Goal: Transaction & Acquisition: Book appointment/travel/reservation

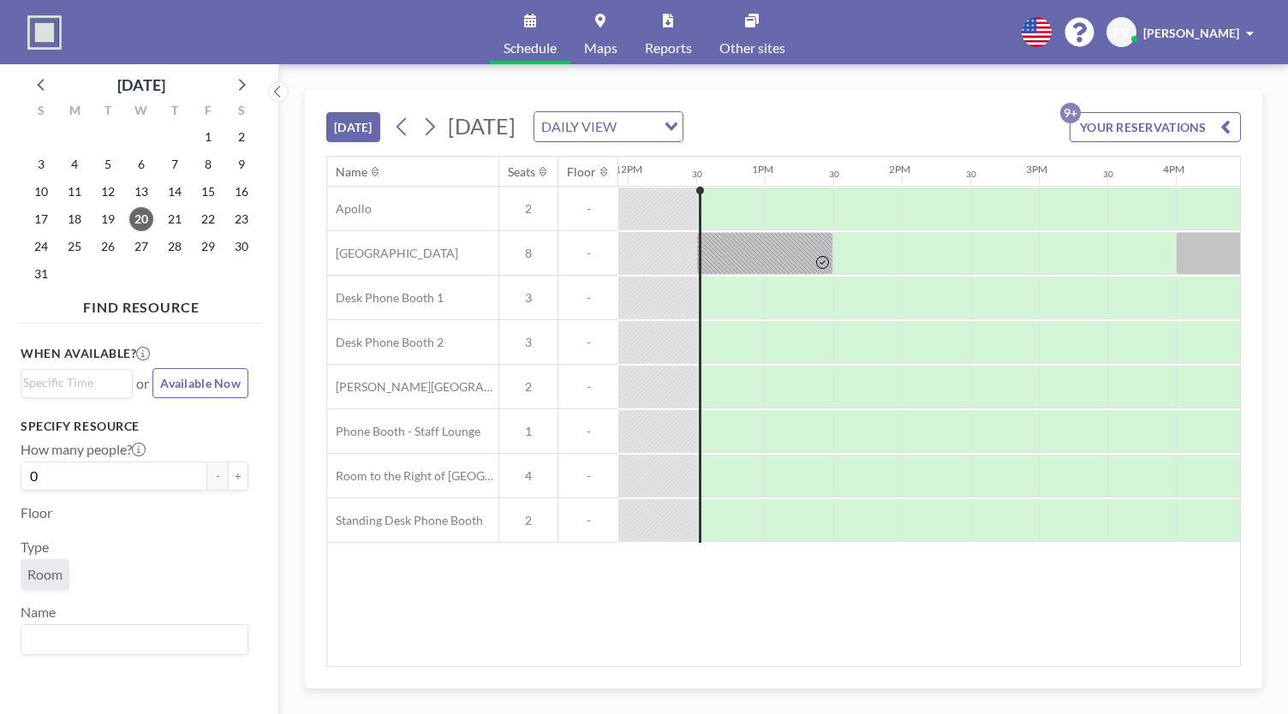
scroll to position [0, 1645]
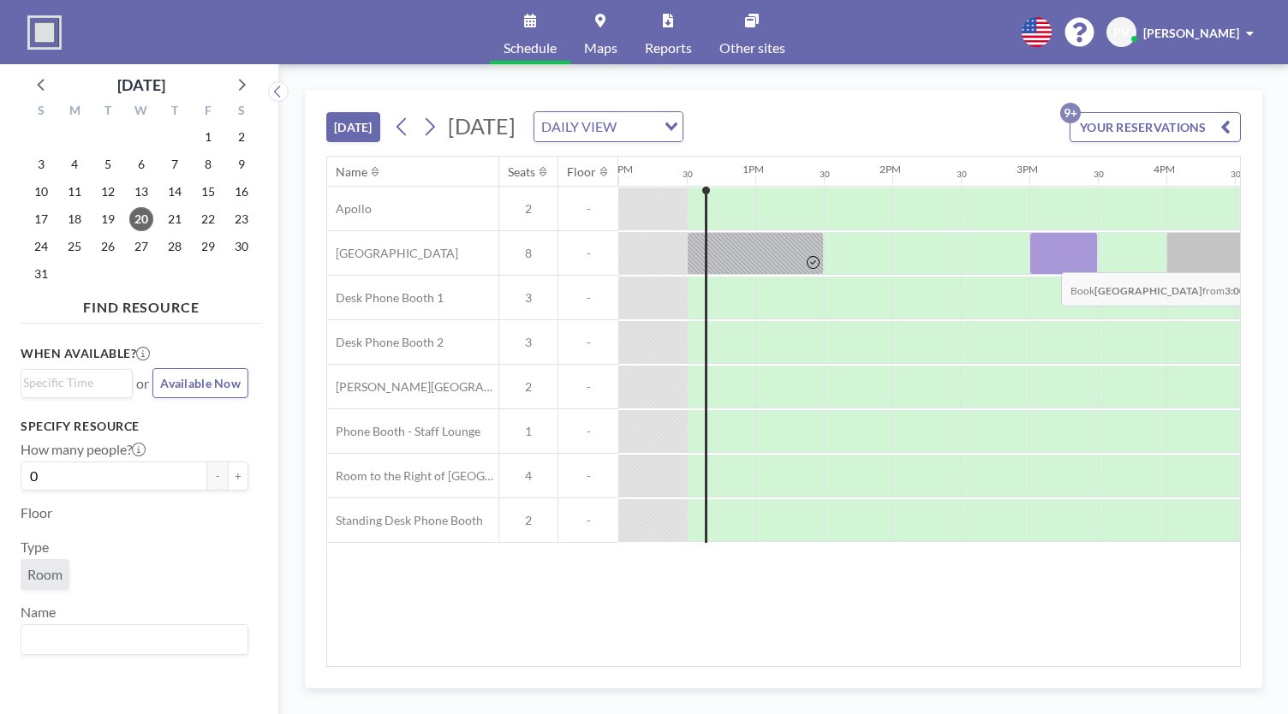
click at [1048, 258] on div at bounding box center [1064, 253] width 69 height 43
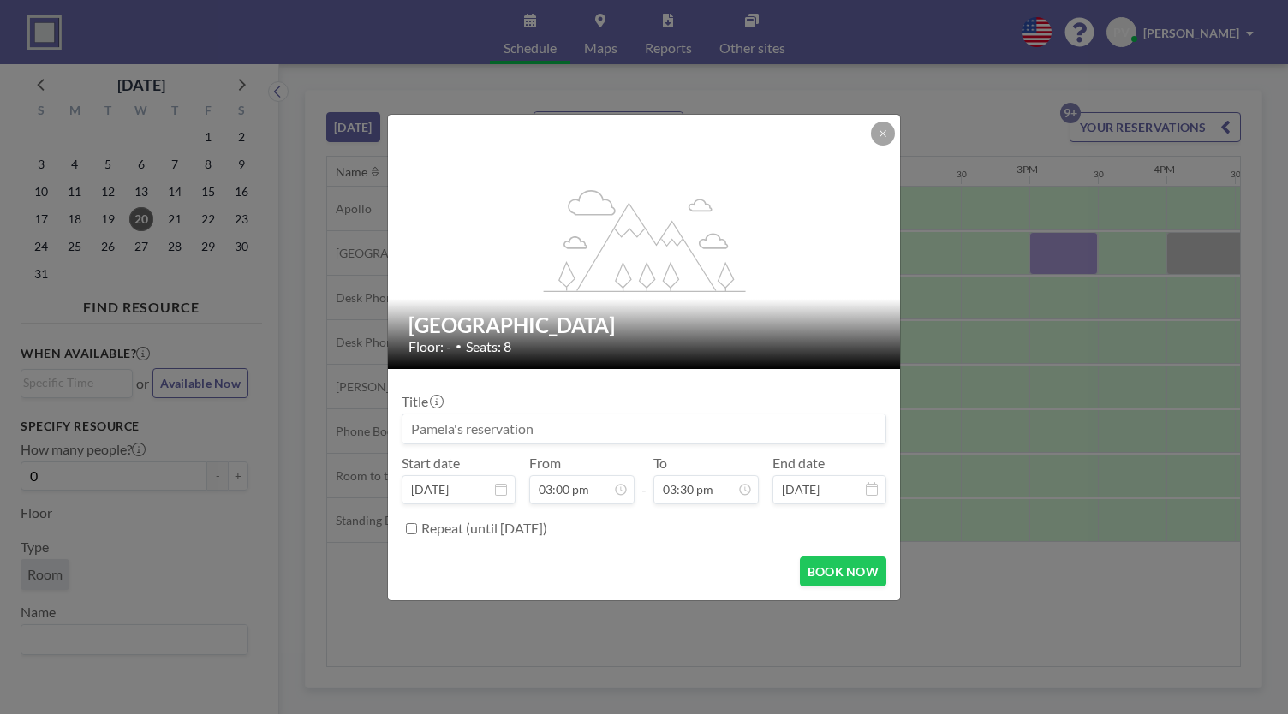
click at [608, 432] on input at bounding box center [644, 429] width 483 height 29
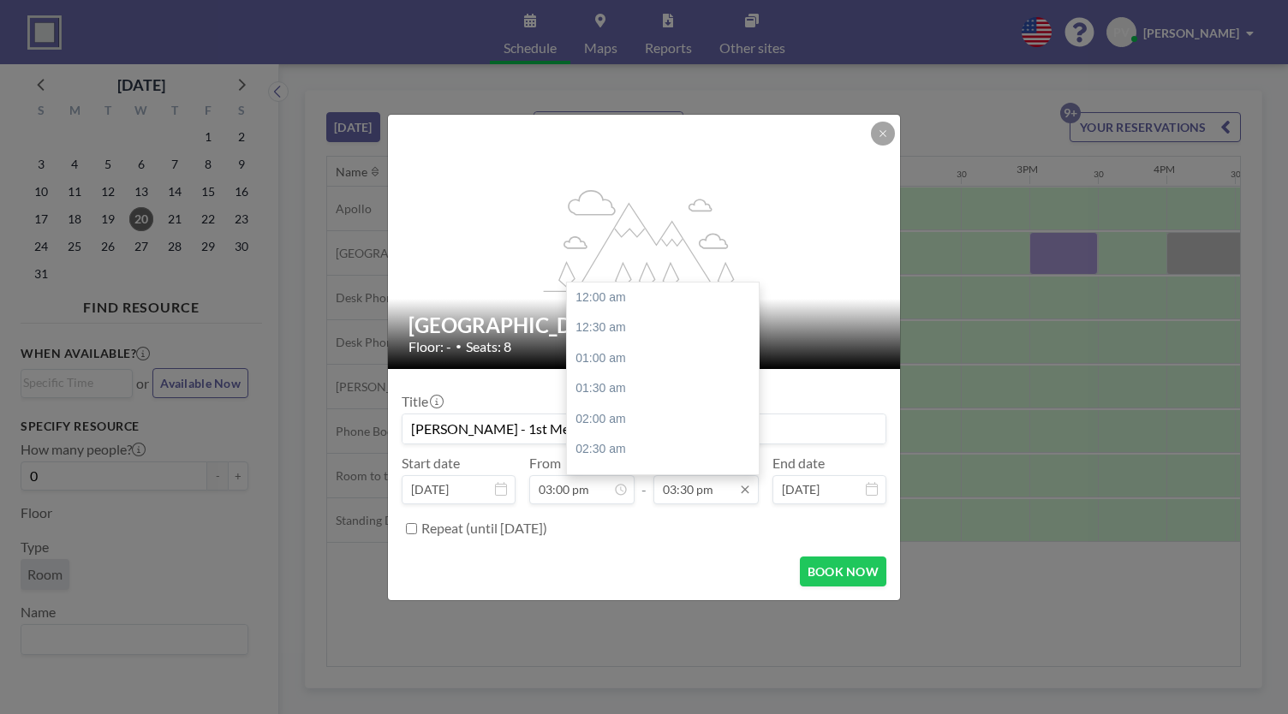
scroll to position [945, 0]
type input "[PERSON_NAME] - 1st Meeting Workshop"
click at [622, 338] on div "04:00 pm" at bounding box center [667, 329] width 200 height 31
type input "04:00 pm"
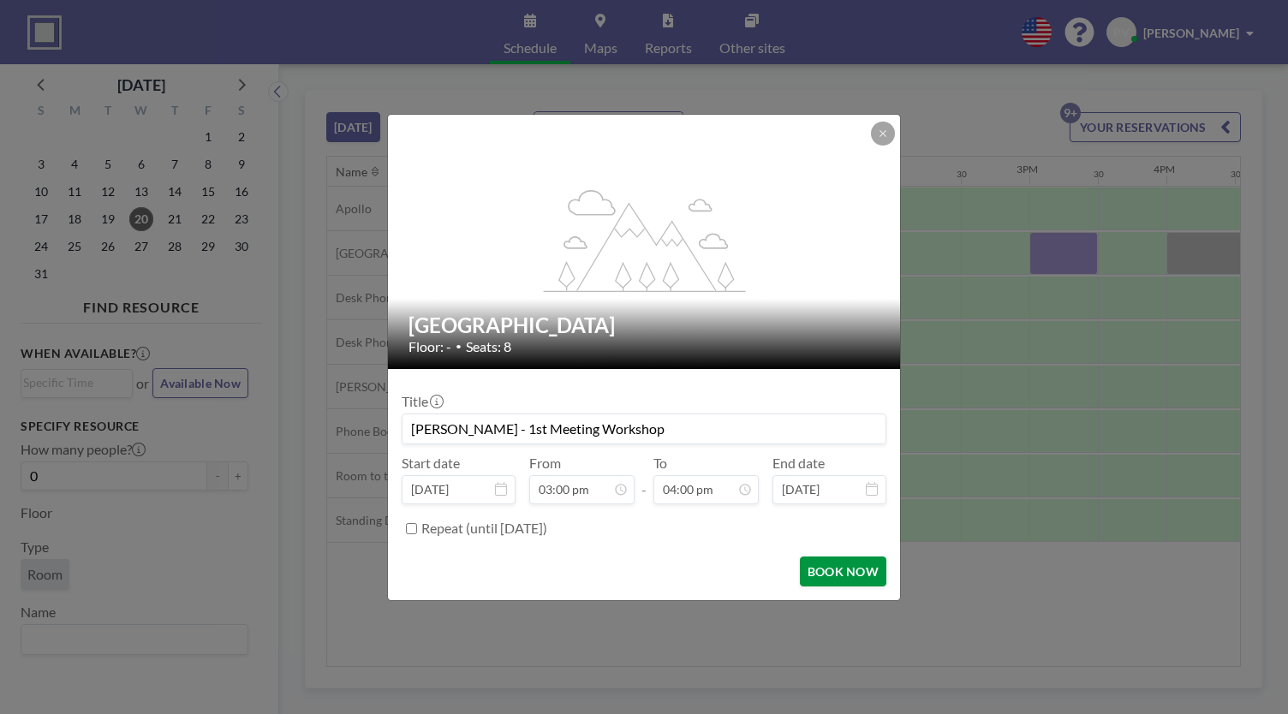
click at [833, 577] on button "BOOK NOW" at bounding box center [843, 572] width 87 height 30
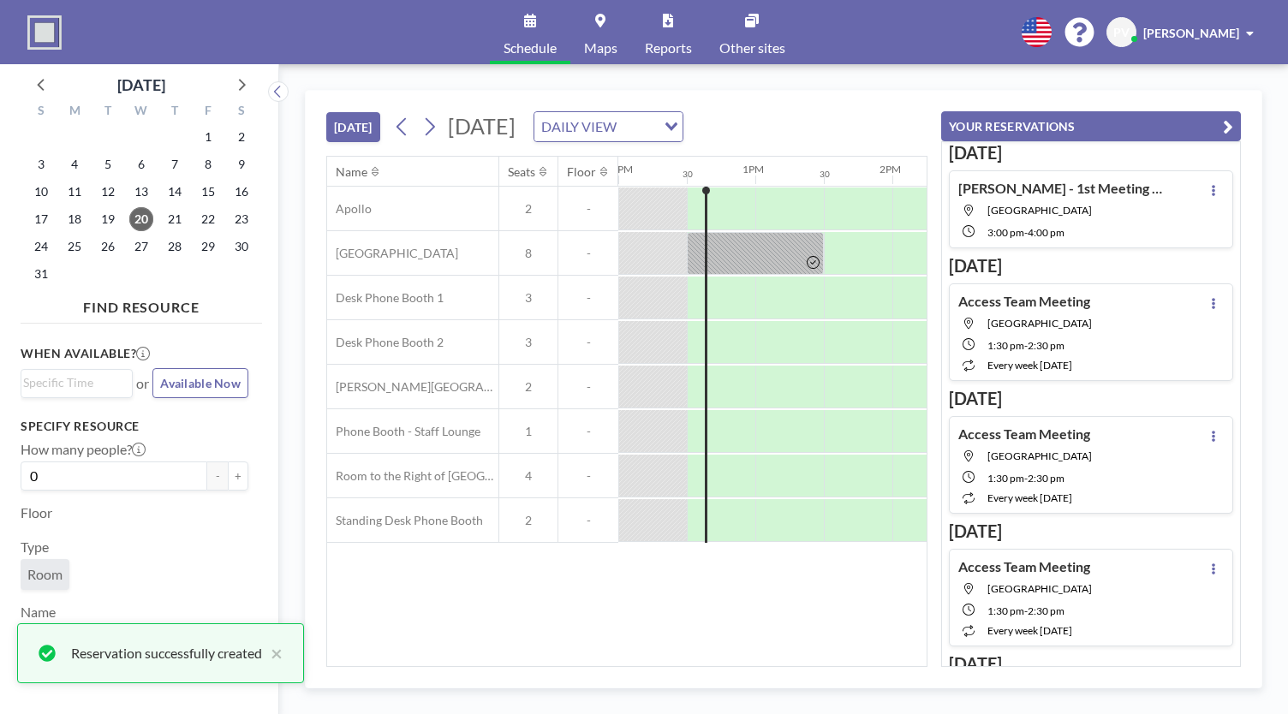
click at [1228, 129] on icon "button" at bounding box center [1228, 126] width 10 height 21
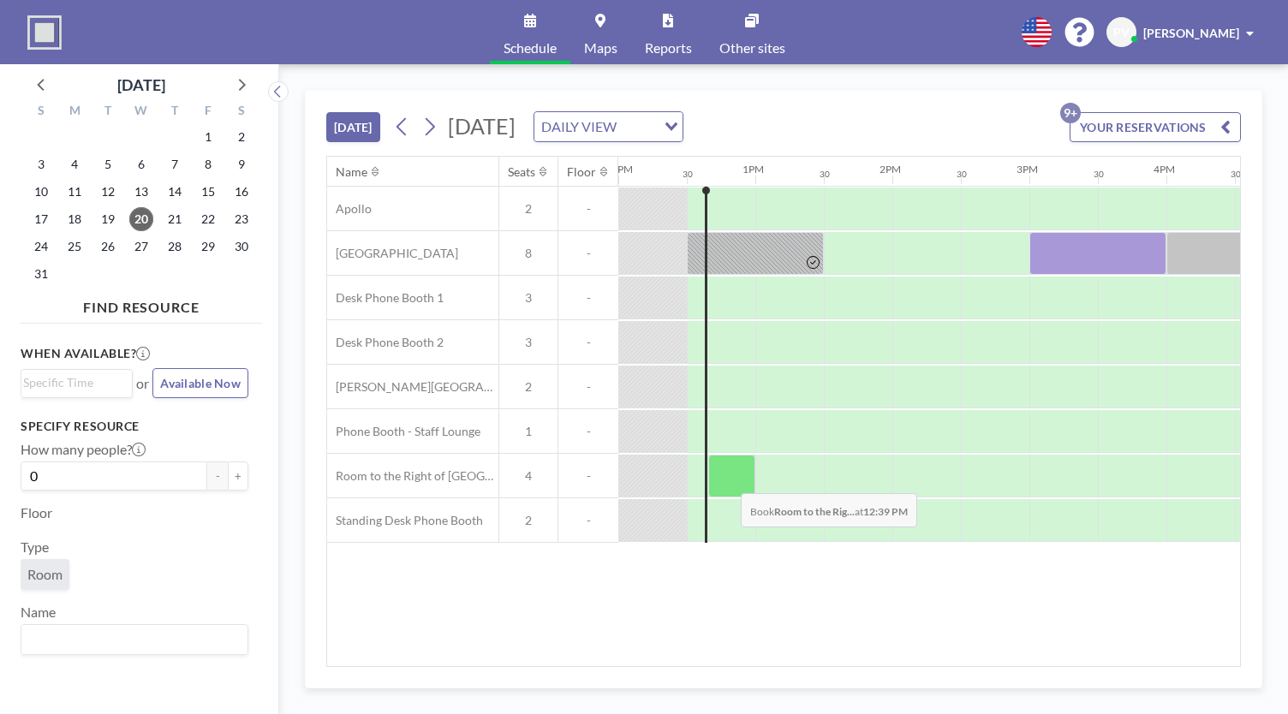
click at [726, 479] on div at bounding box center [731, 476] width 47 height 43
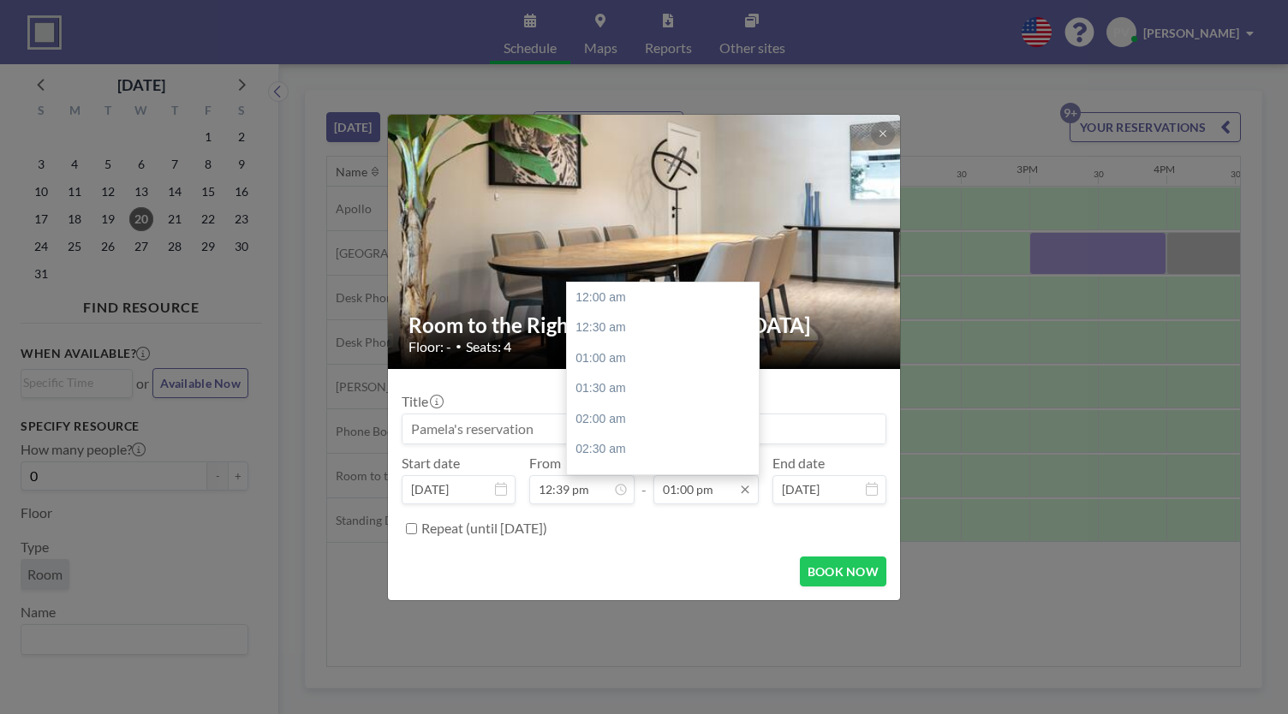
scroll to position [792, 0]
click at [634, 423] on div "03:00 pm" at bounding box center [667, 419] width 200 height 31
type input "03:00 pm"
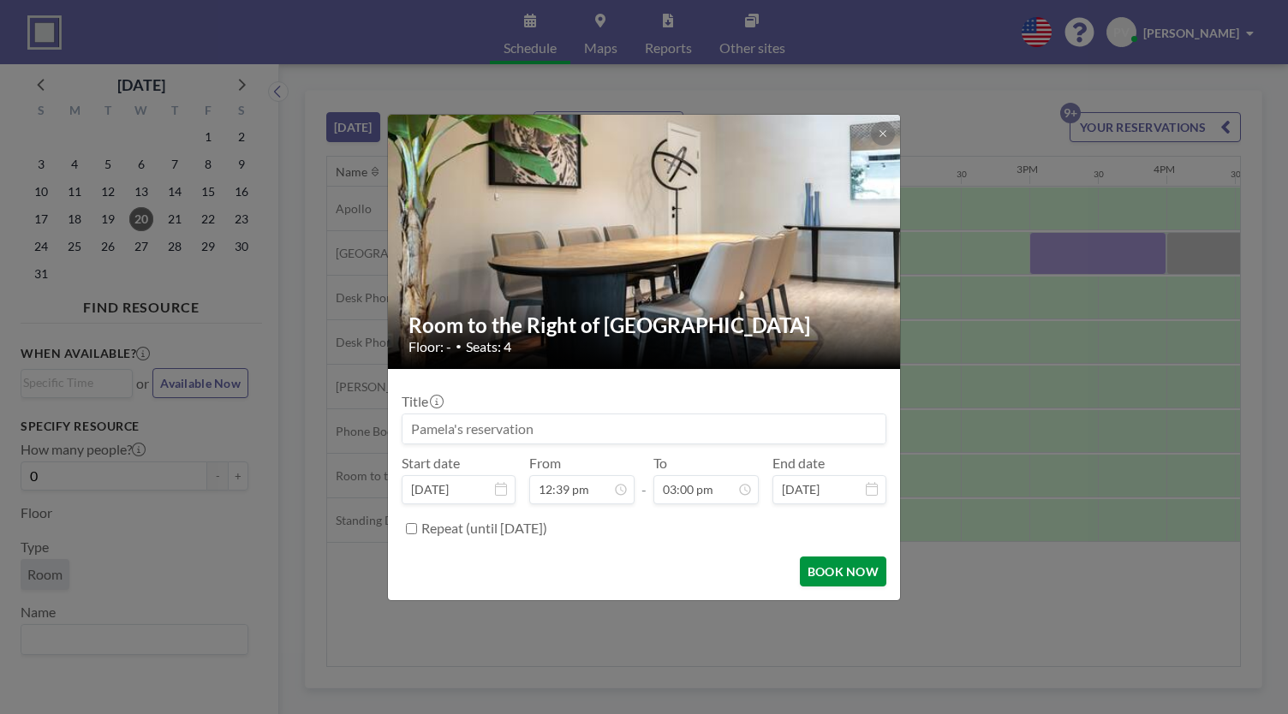
scroll to position [0, 0]
click at [848, 569] on button "BOOK NOW" at bounding box center [843, 572] width 87 height 30
